Goal: Complete application form

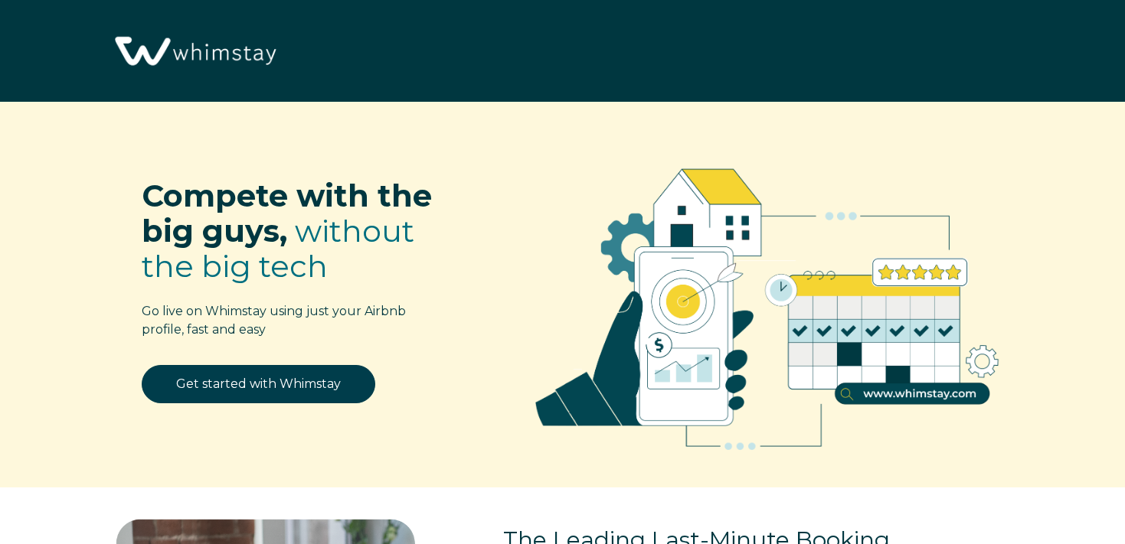
select select "US"
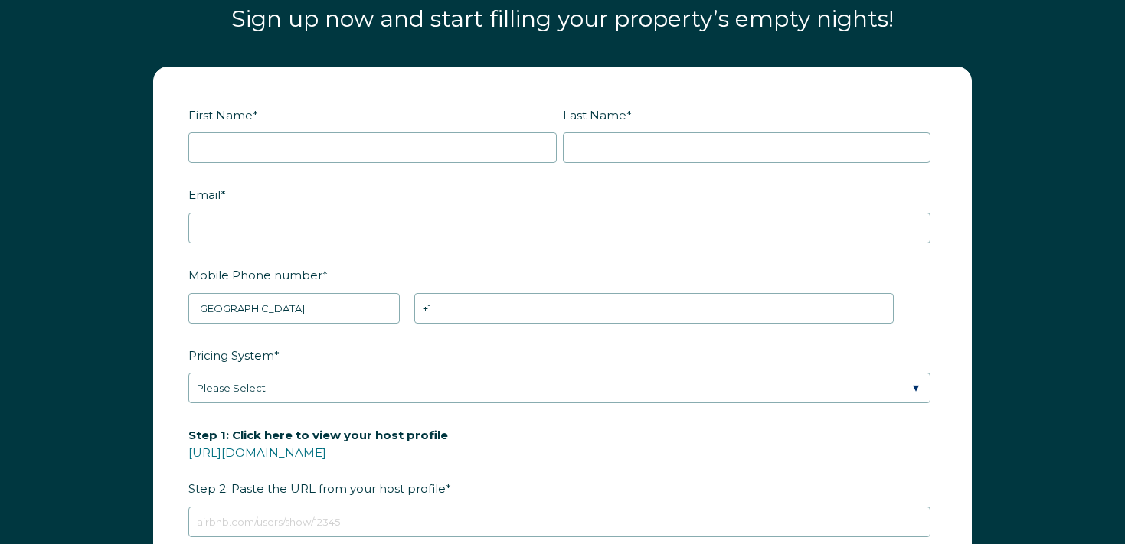
scroll to position [1842, 0]
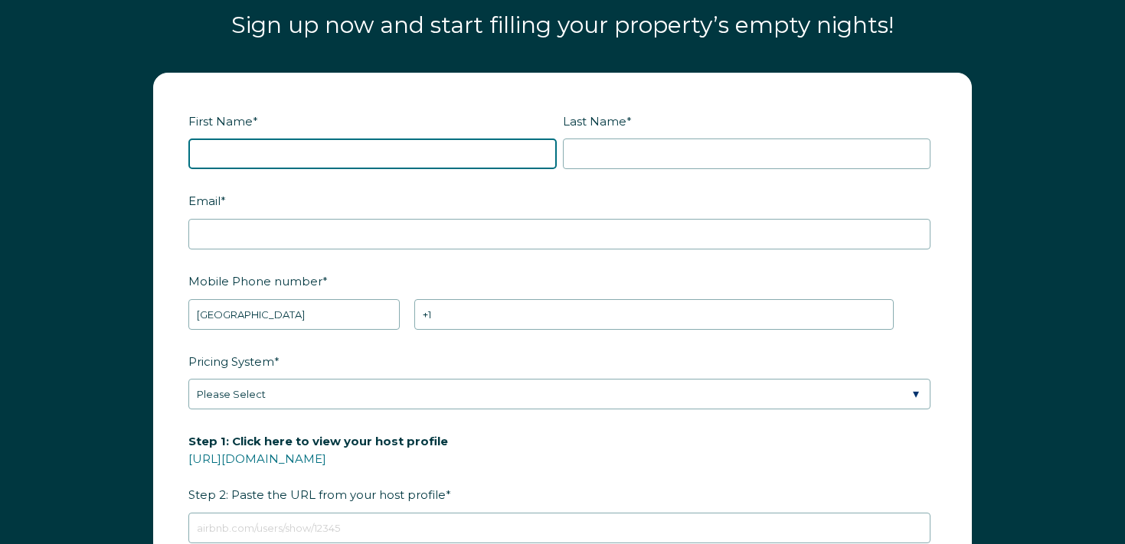
click at [301, 149] on input "First Name *" at bounding box center [372, 154] width 368 height 31
type input "[PERSON_NAME]"
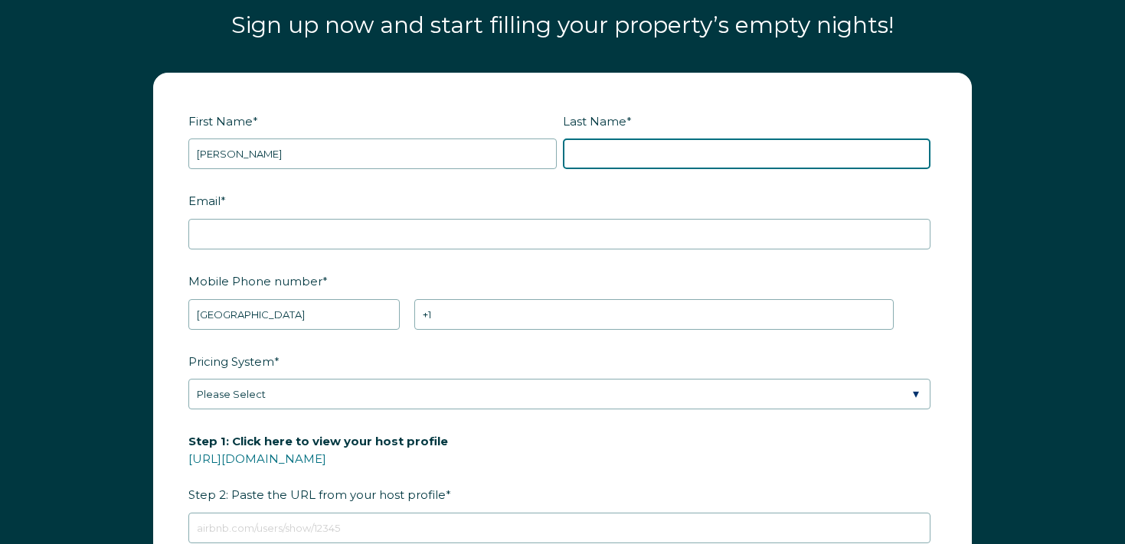
type input "[PERSON_NAME]"
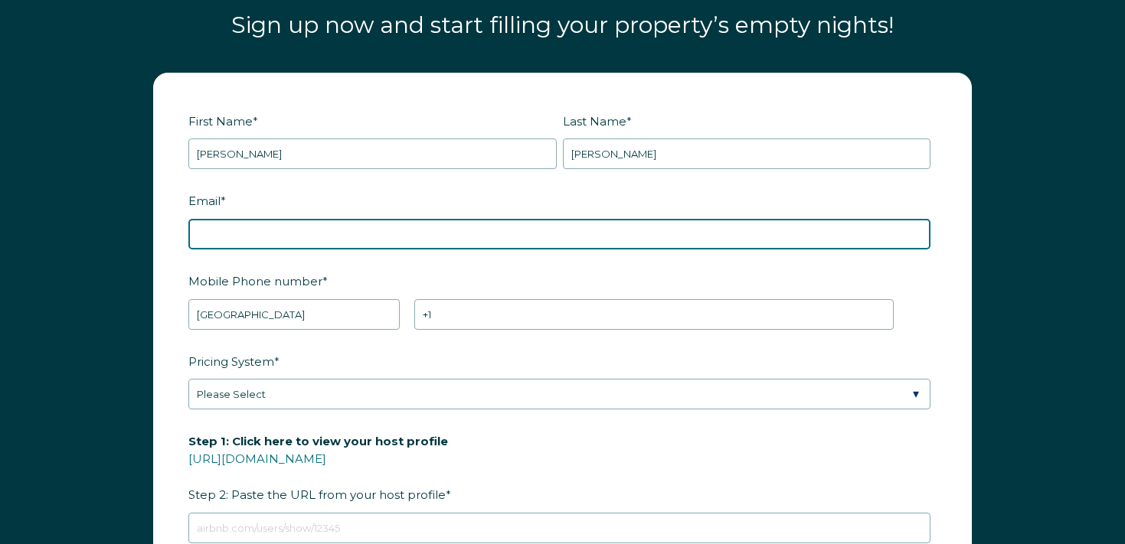
type input "[EMAIL_ADDRESS][DOMAIN_NAME]"
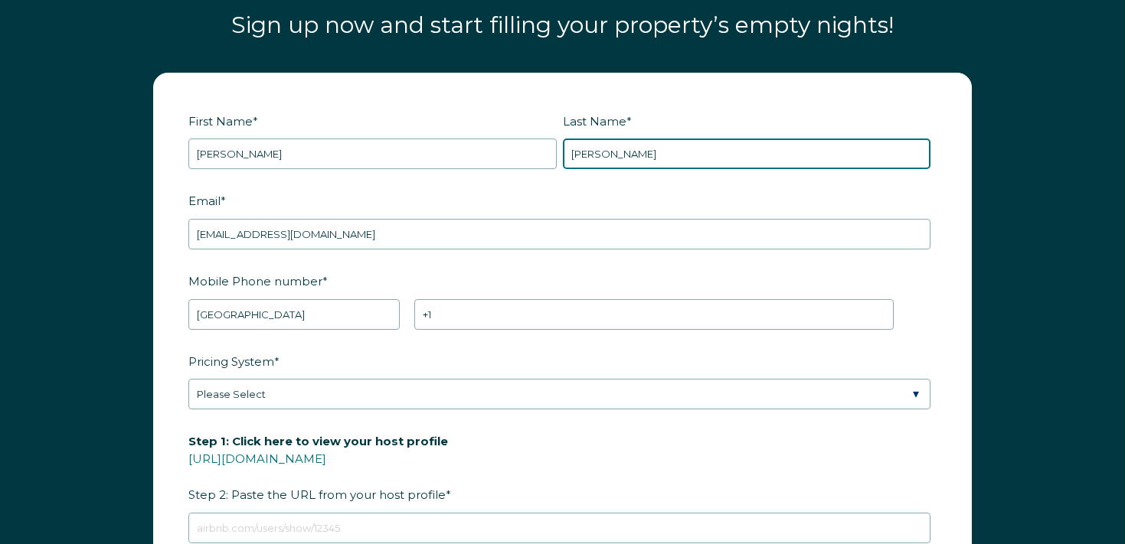
click at [606, 144] on input "[PERSON_NAME]" at bounding box center [747, 154] width 368 height 31
click at [607, 144] on input "[PERSON_NAME]" at bounding box center [747, 154] width 368 height 31
type input "RBOT37"
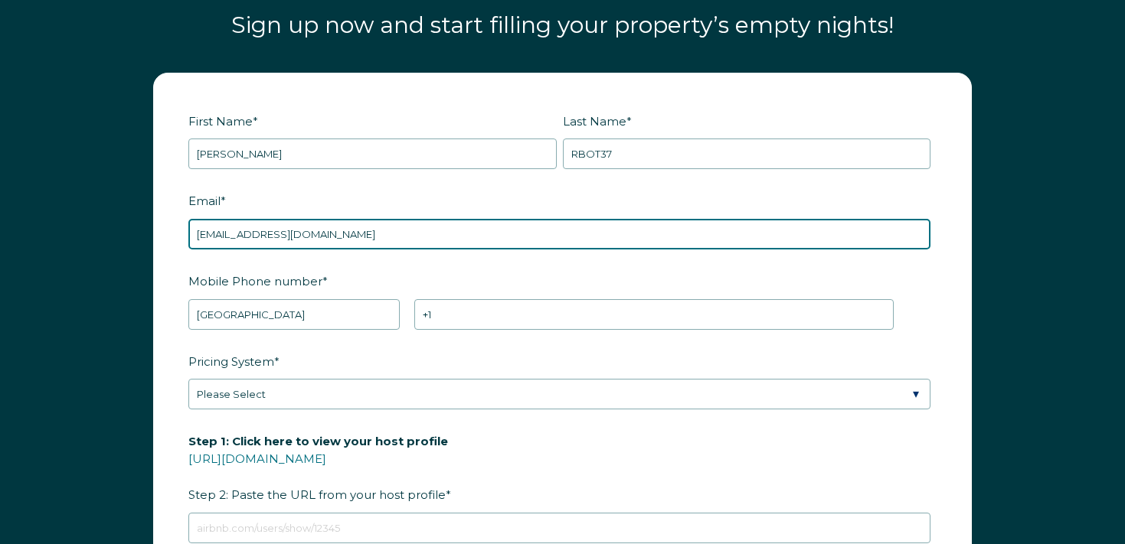
drag, startPoint x: 273, startPoint y: 225, endPoint x: 290, endPoint y: 234, distance: 19.2
click at [273, 225] on input "[EMAIL_ADDRESS][DOMAIN_NAME]" at bounding box center [559, 234] width 742 height 31
click at [273, 231] on input "[EMAIL_ADDRESS][DOMAIN_NAME]" at bounding box center [559, 234] width 742 height 31
paste input "RBOT37"
type input "[EMAIL_ADDRESS][DOMAIN_NAME]"
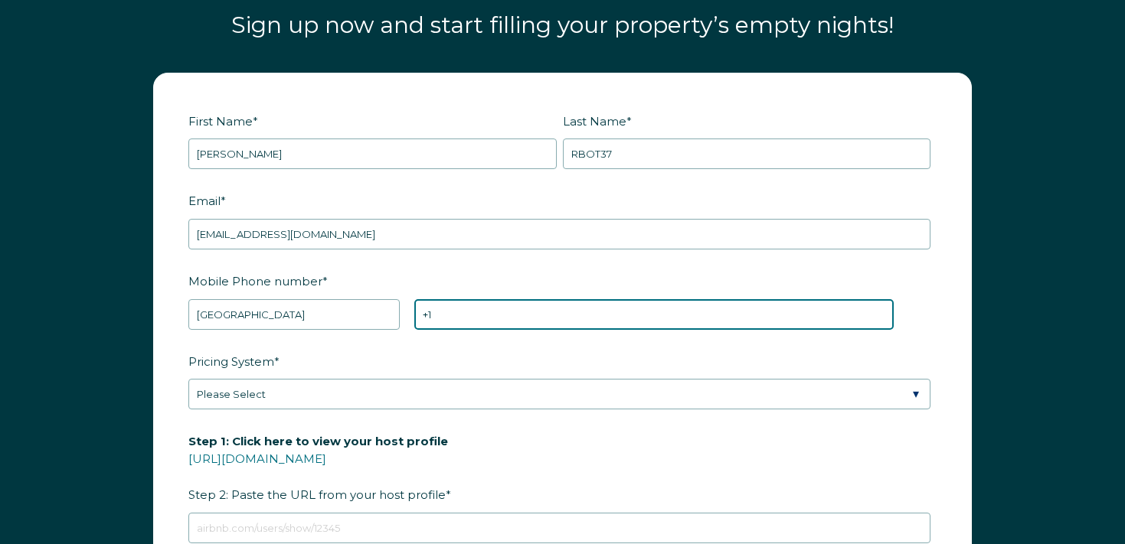
click at [488, 310] on input "+1" at bounding box center [653, 314] width 479 height 31
type input "[PHONE_NUMBER]"
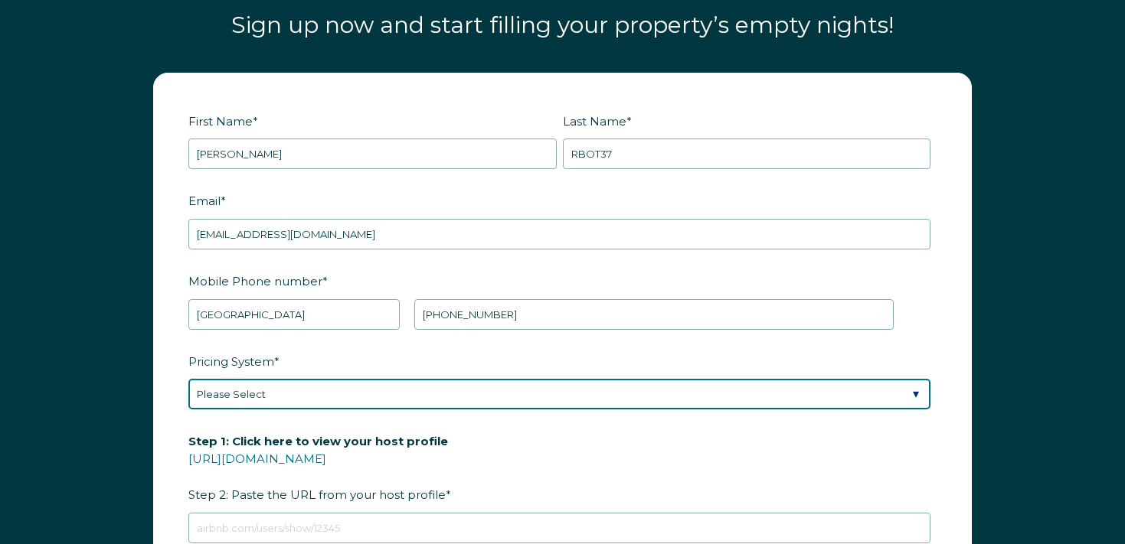
click at [381, 387] on select "Please Select Manual Airbnb Smart Pricing PriceLabs Wheelhouse Beyond Pricing 3…" at bounding box center [559, 394] width 742 height 31
select select "Airbnb Smart Pricing"
click at [188, 379] on select "Please Select Manual Airbnb Smart Pricing PriceLabs Wheelhouse Beyond Pricing 3…" at bounding box center [559, 394] width 742 height 31
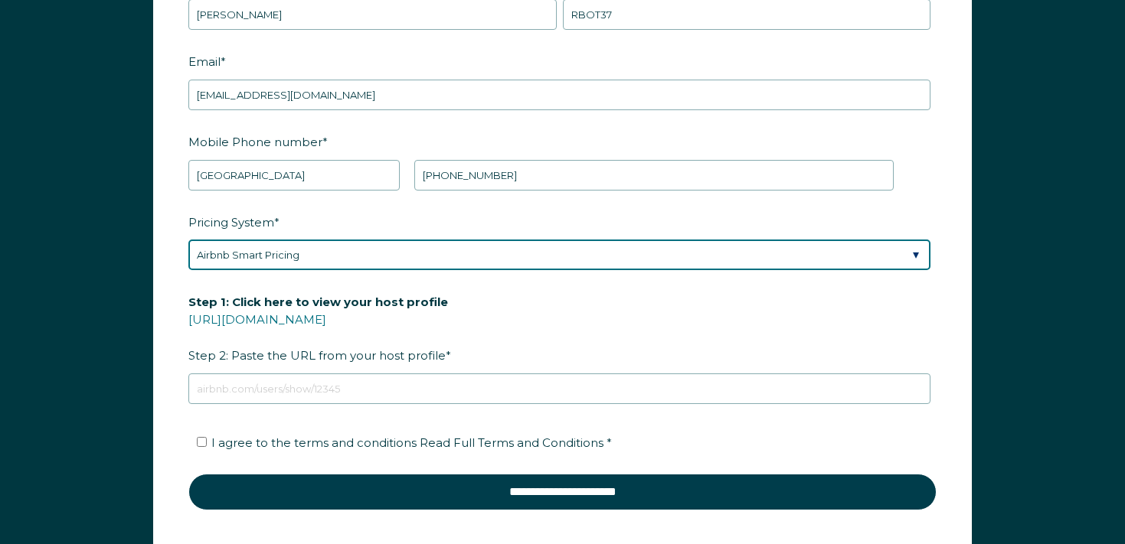
scroll to position [1984, 0]
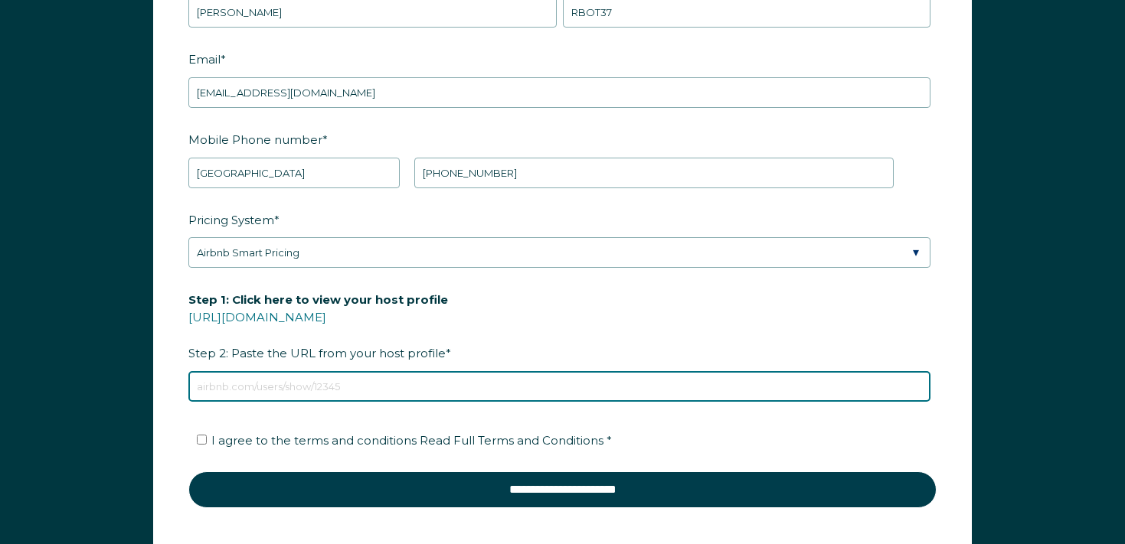
click at [323, 391] on input "Step 1: Click here to view your host profile [URL][DOMAIN_NAME] Step 2: Paste t…" at bounding box center [559, 386] width 742 height 31
type input "[URL][DOMAIN_NAME]"
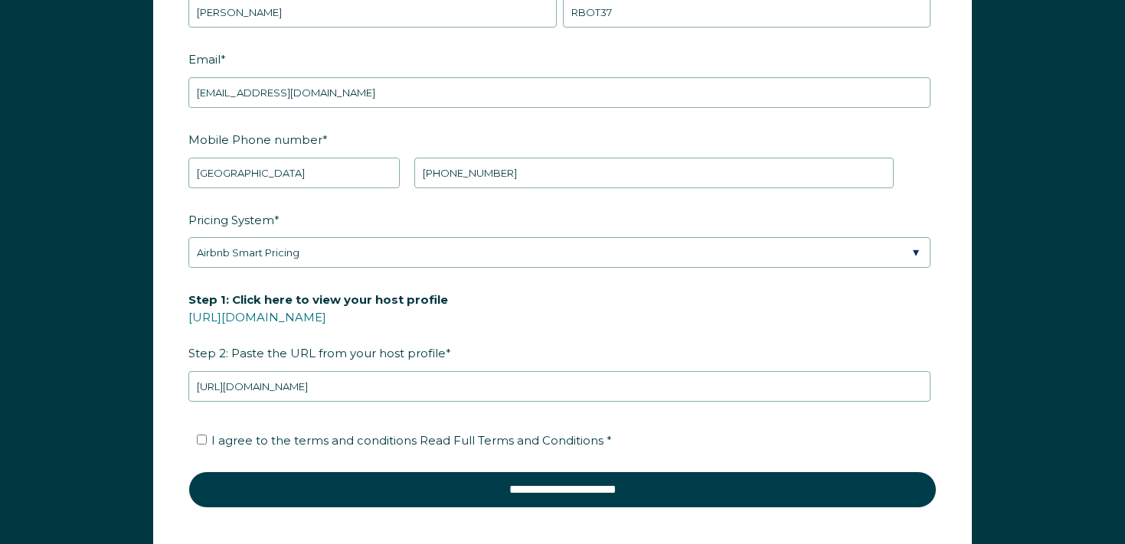
click at [247, 439] on span "I agree to the terms and conditions Read Full Terms and Conditions *" at bounding box center [411, 440] width 400 height 15
click at [207, 439] on input "I agree to the terms and conditions Read Full Terms and Conditions *" at bounding box center [202, 440] width 10 height 10
checkbox input "true"
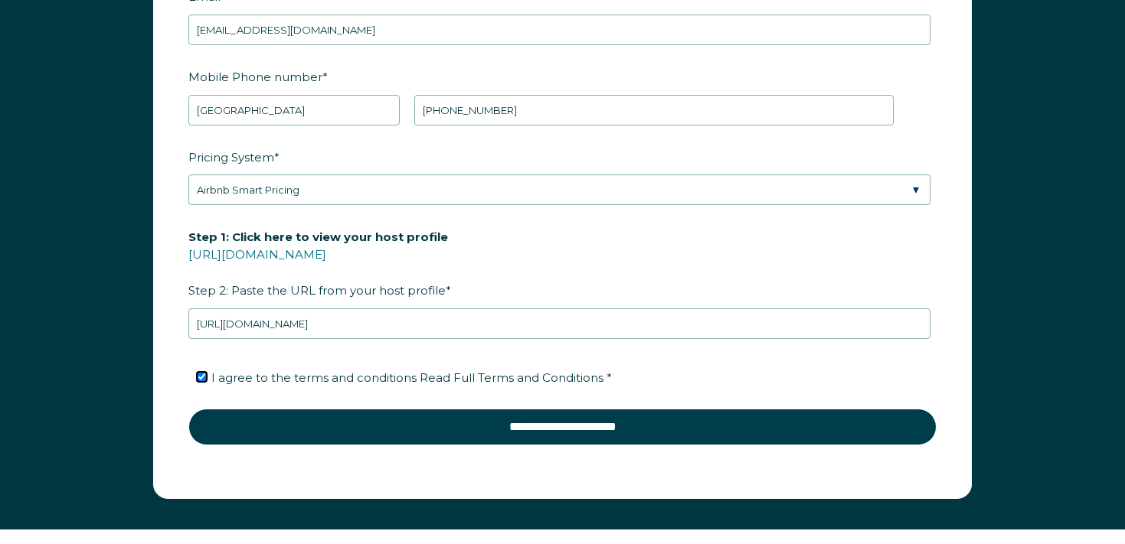
scroll to position [2045, 0]
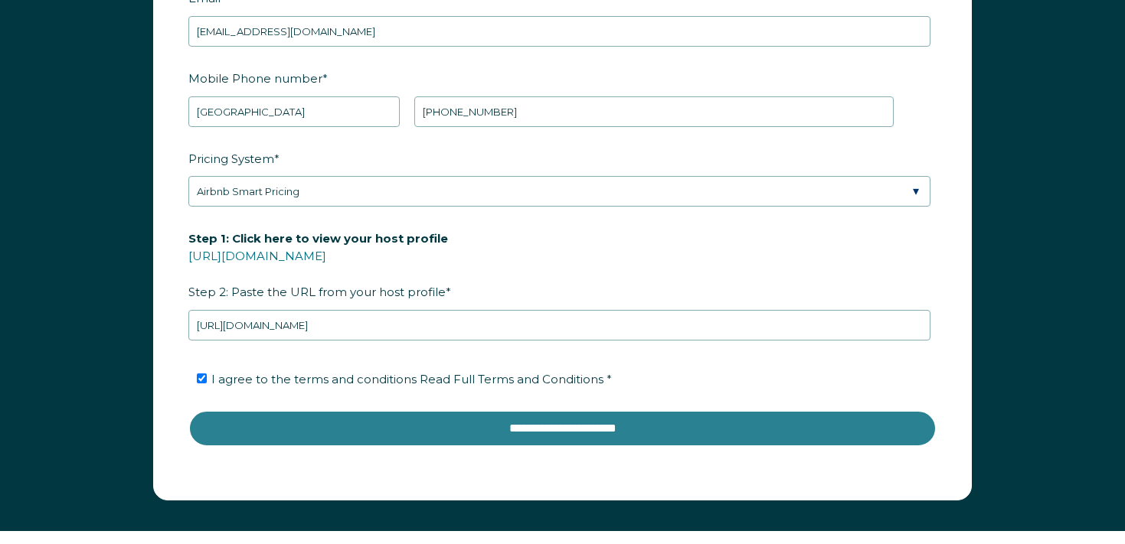
click at [646, 430] on input "**********" at bounding box center [562, 428] width 748 height 37
